Goal: Task Accomplishment & Management: Complete application form

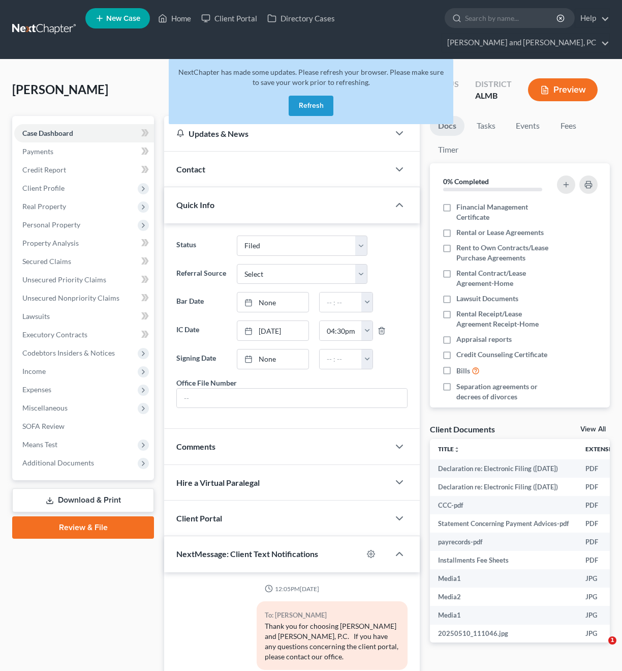
select select "6"
select select "0"
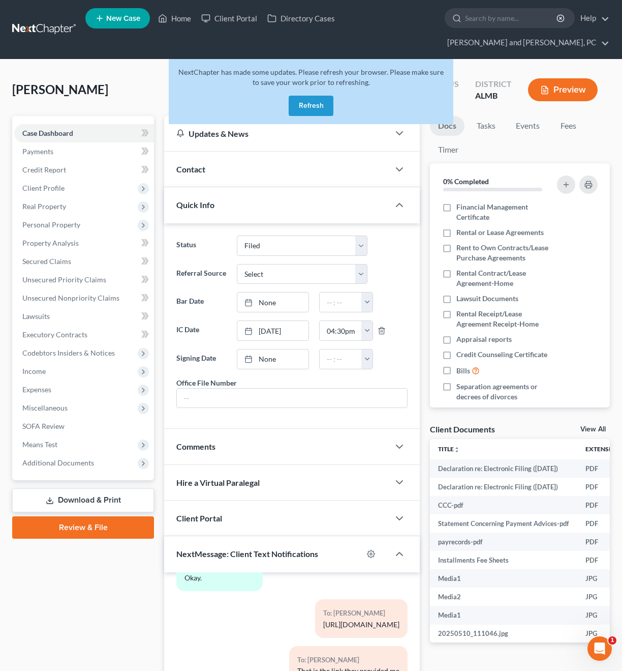
click at [307, 96] on button "Refresh" at bounding box center [311, 106] width 45 height 20
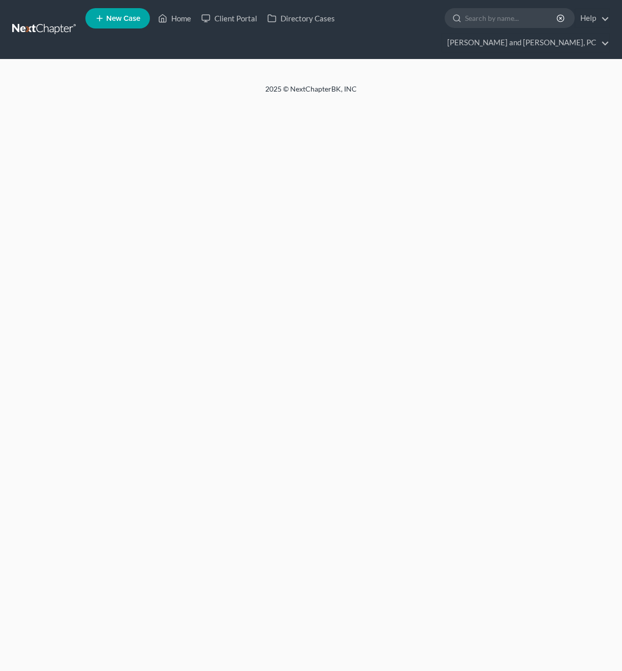
click at [465, 20] on input "search" at bounding box center [511, 18] width 93 height 19
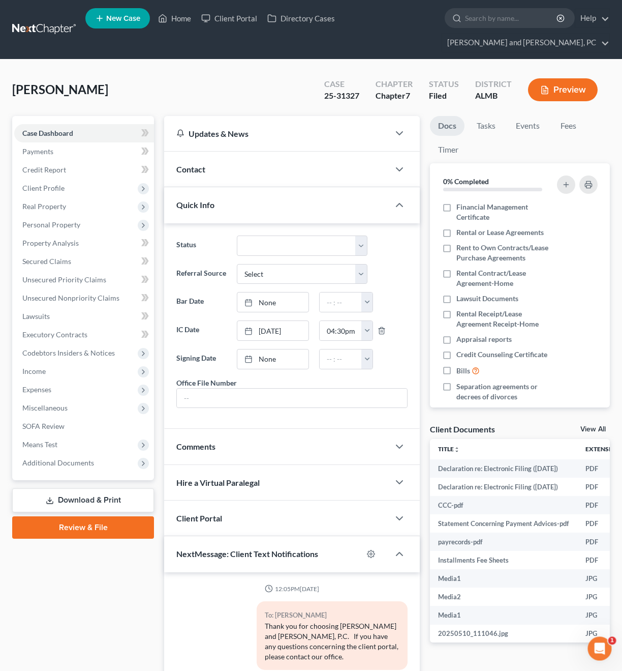
scroll to position [6513, 0]
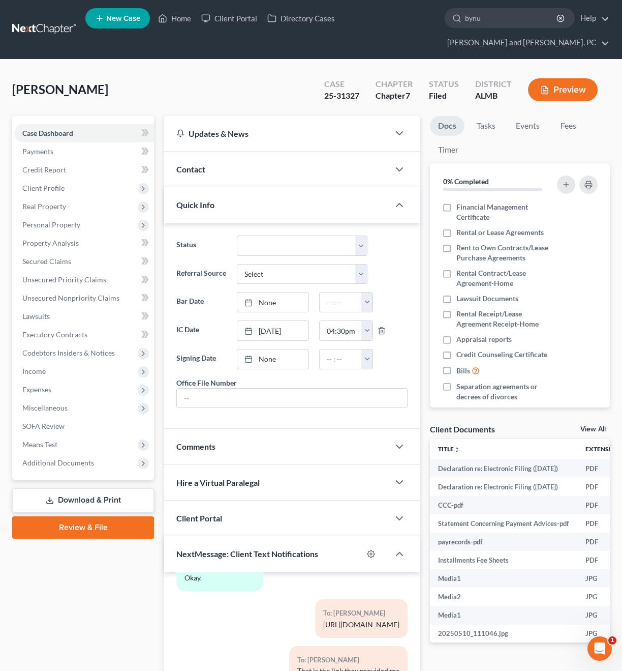
type input "[PERSON_NAME]"
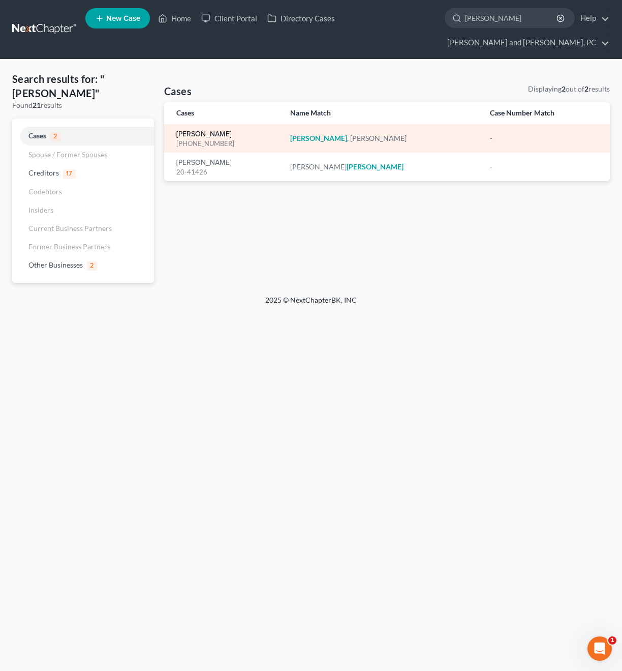
click at [188, 131] on link "[PERSON_NAME]" at bounding box center [203, 134] width 55 height 7
select select "6"
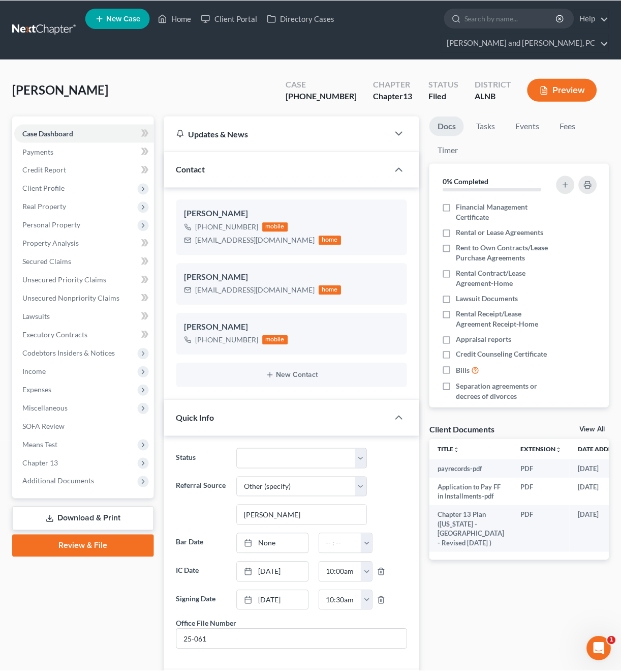
scroll to position [465, 0]
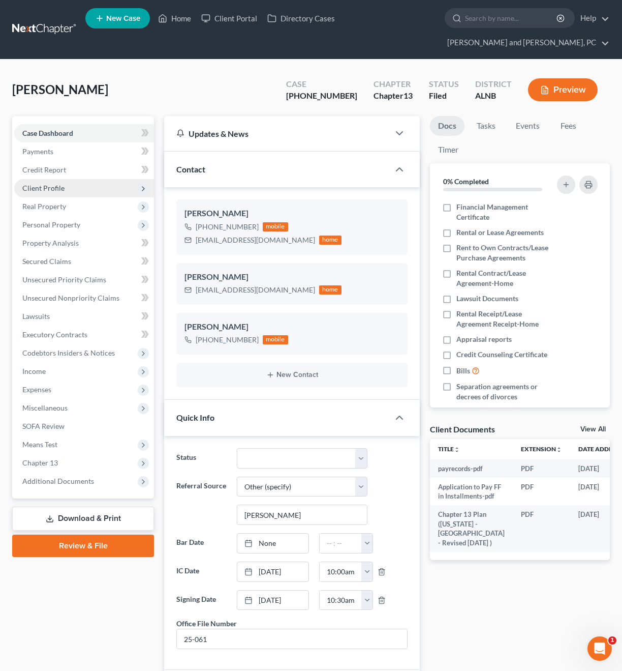
click at [47, 179] on span "Client Profile" at bounding box center [84, 188] width 140 height 18
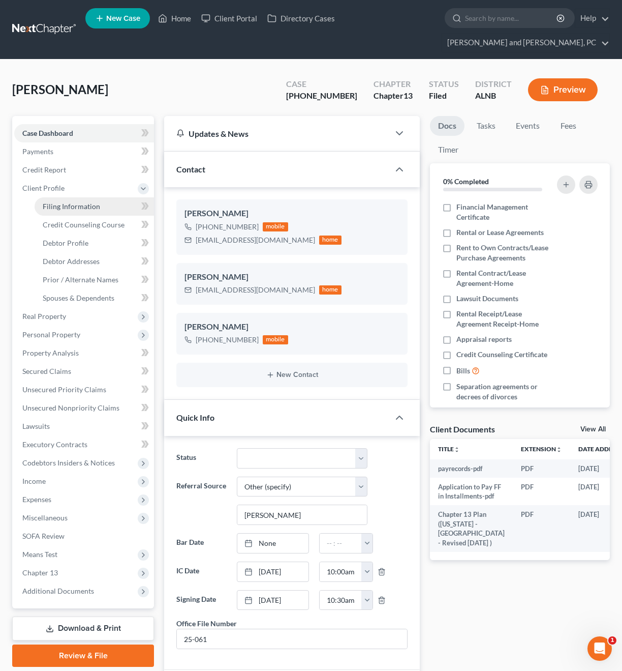
click at [50, 202] on span "Filing Information" at bounding box center [71, 206] width 57 height 9
select select "1"
select select "0"
select select "3"
select select "0"
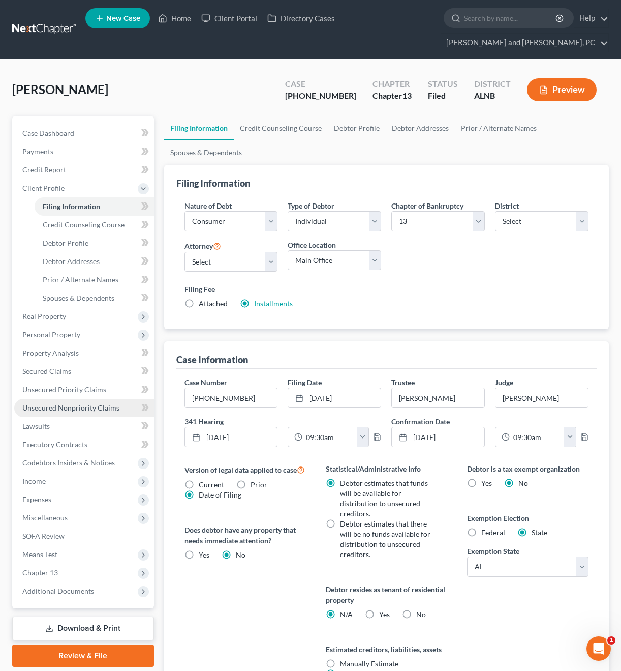
click at [58, 403] on span "Unsecured Nonpriority Claims" at bounding box center [70, 407] width 97 height 9
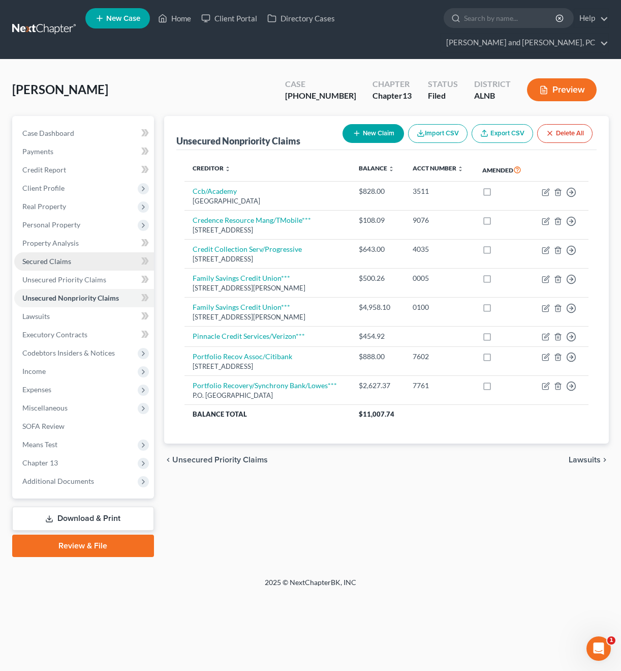
click at [55, 257] on span "Secured Claims" at bounding box center [46, 261] width 49 height 9
